Goal: Task Accomplishment & Management: Use online tool/utility

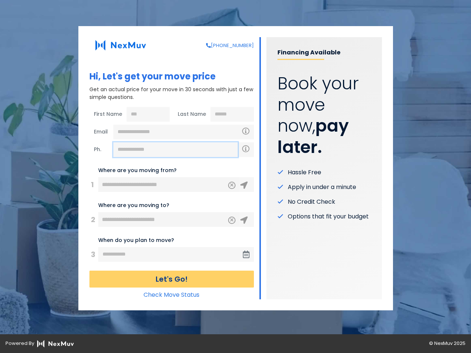
click at [175, 150] on input "text" at bounding box center [175, 149] width 124 height 15
click at [232, 185] on icon "Clear" at bounding box center [231, 184] width 4 height 7
click at [244, 185] on icon at bounding box center [243, 185] width 7 height 7
click at [232, 220] on icon "Clear" at bounding box center [231, 219] width 4 height 7
click at [244, 220] on icon at bounding box center [243, 220] width 7 height 7
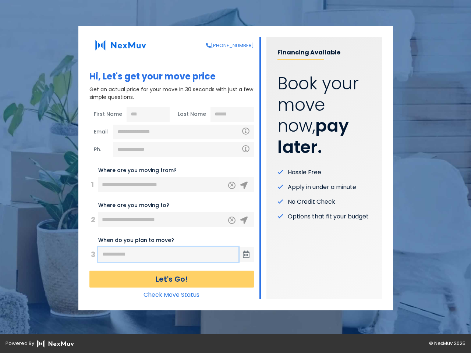
click at [168, 254] on input "text" at bounding box center [168, 254] width 140 height 15
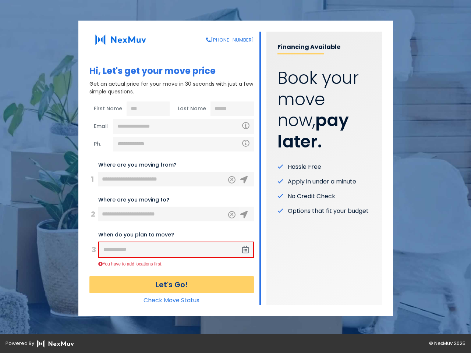
click at [246, 254] on span at bounding box center [245, 249] width 15 height 15
click at [171, 279] on button "Let's Go!" at bounding box center [171, 284] width 164 height 17
